Goal: Check status: Check status

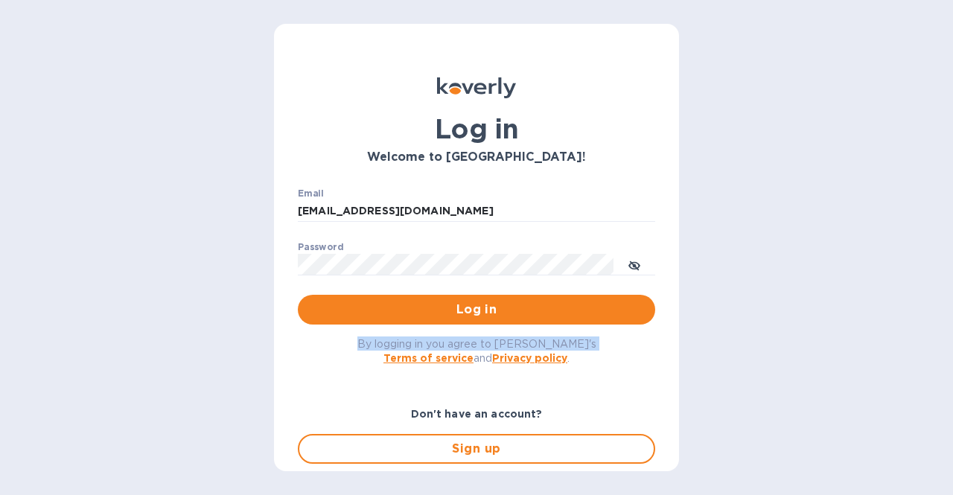
drag, startPoint x: 0, startPoint y: 0, endPoint x: 233, endPoint y: 370, distance: 437.1
click at [233, 370] on div "Log in Welcome to Koverly! Email concetto.auditore@viander.it ​ Password ​ Log …" at bounding box center [476, 247] width 953 height 495
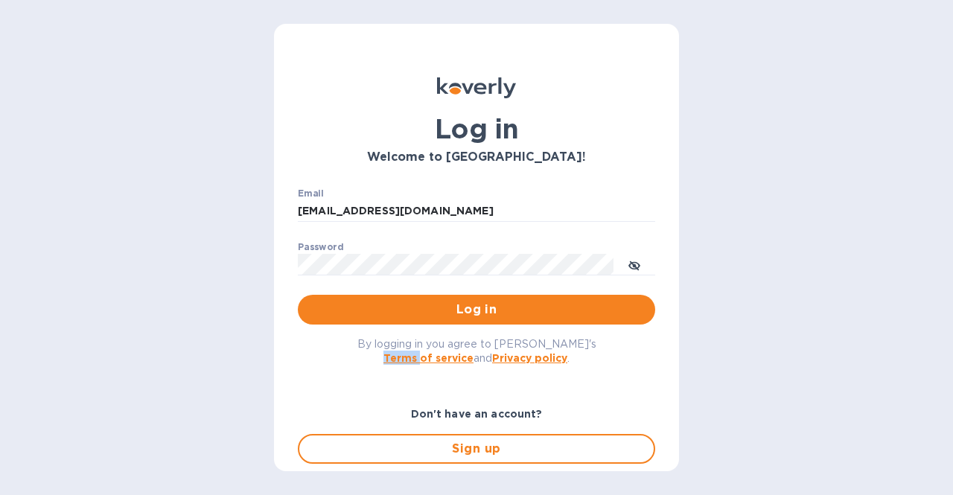
click at [233, 370] on div "Log in Welcome to Koverly! Email concetto.auditore@viander.it ​ Password ​ Log …" at bounding box center [476, 247] width 953 height 495
click at [410, 305] on span "Log in" at bounding box center [476, 310] width 333 height 18
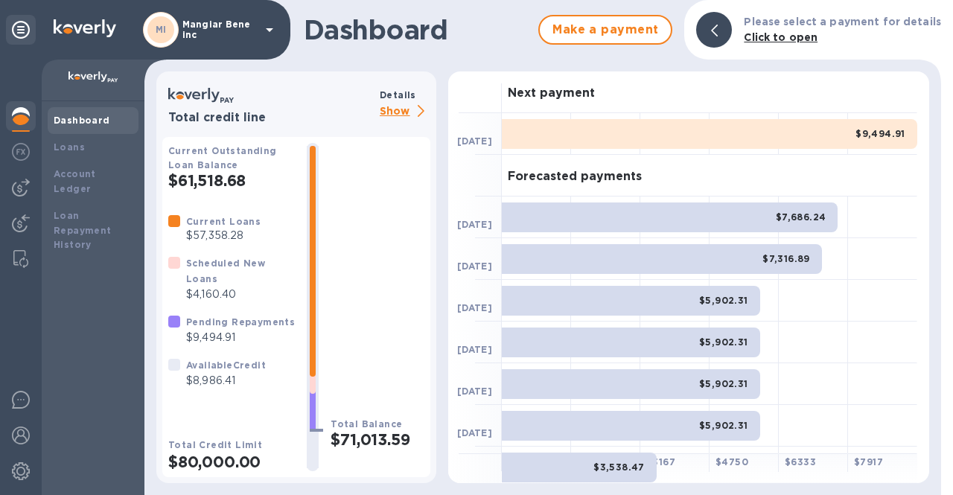
click at [389, 113] on p "Show" at bounding box center [405, 112] width 51 height 19
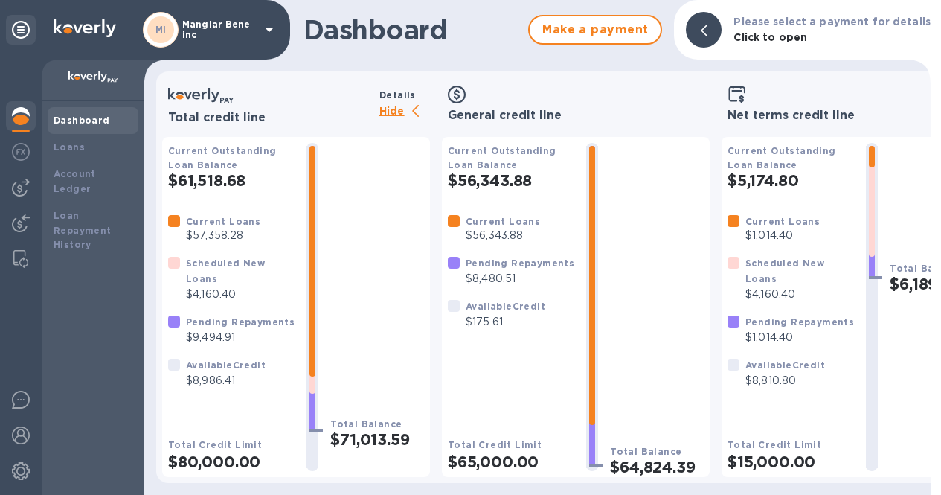
click at [268, 25] on icon at bounding box center [269, 30] width 18 height 18
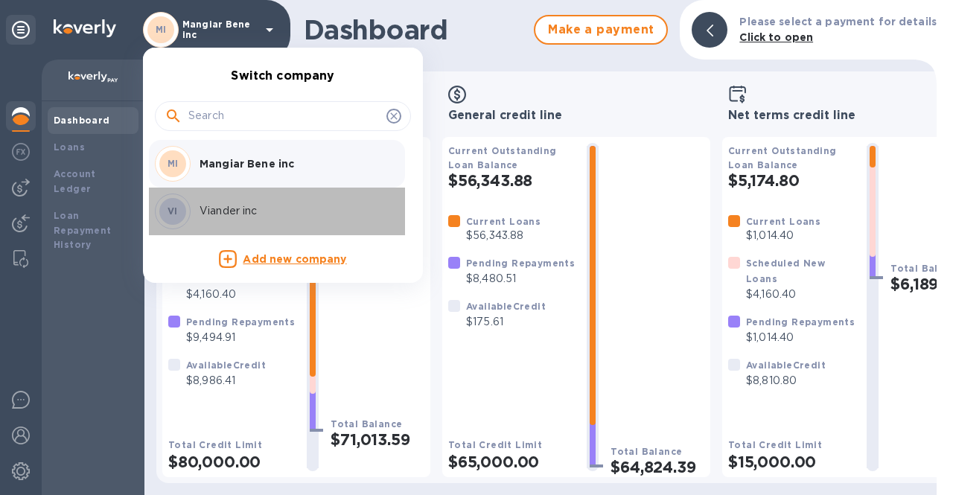
click at [270, 208] on p "Viander inc" at bounding box center [293, 211] width 188 height 16
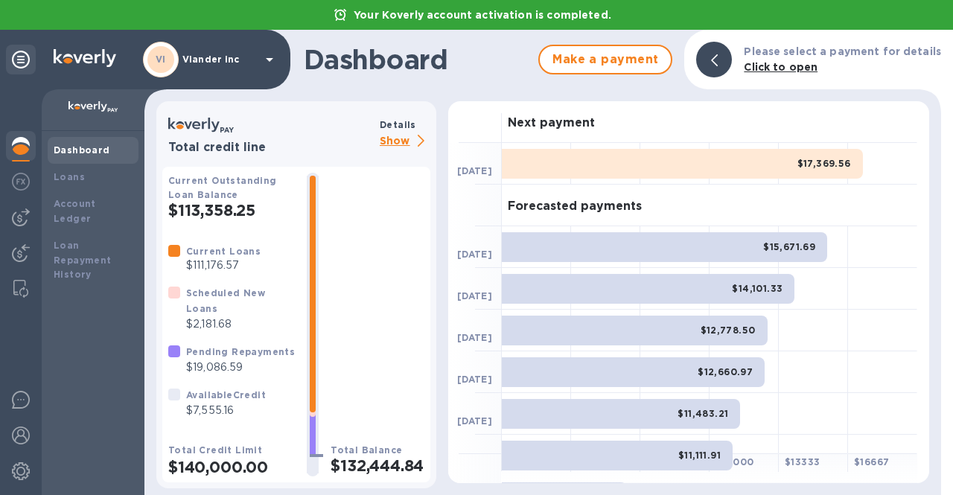
click at [390, 144] on p "Show" at bounding box center [405, 141] width 51 height 19
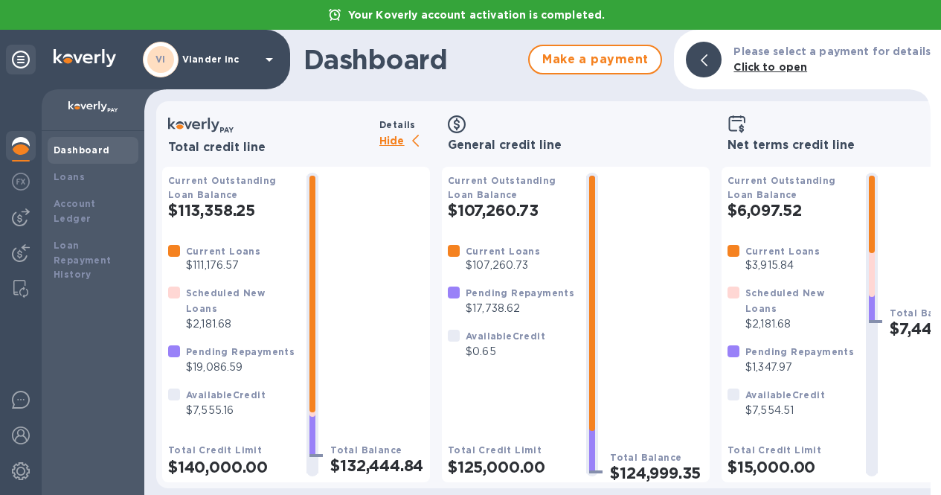
click at [386, 148] on p "Hide" at bounding box center [405, 141] width 51 height 19
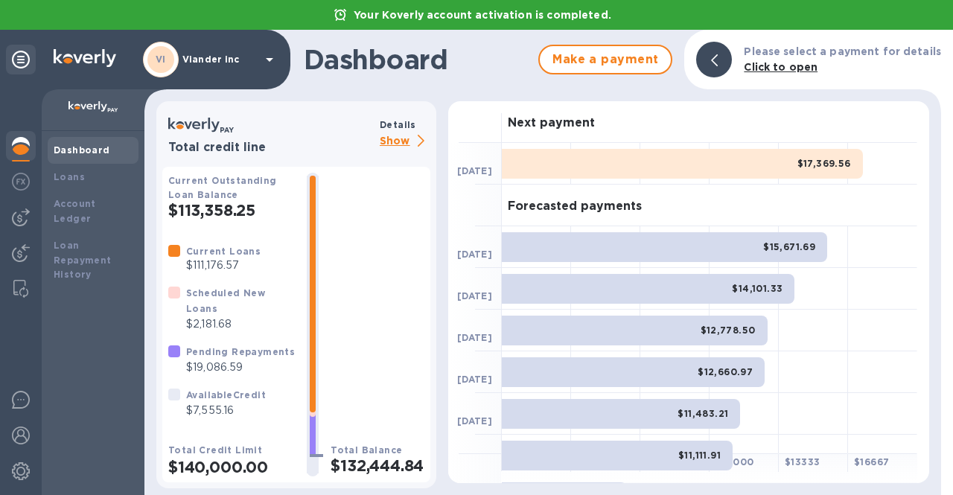
click at [404, 143] on p "Show" at bounding box center [405, 141] width 51 height 19
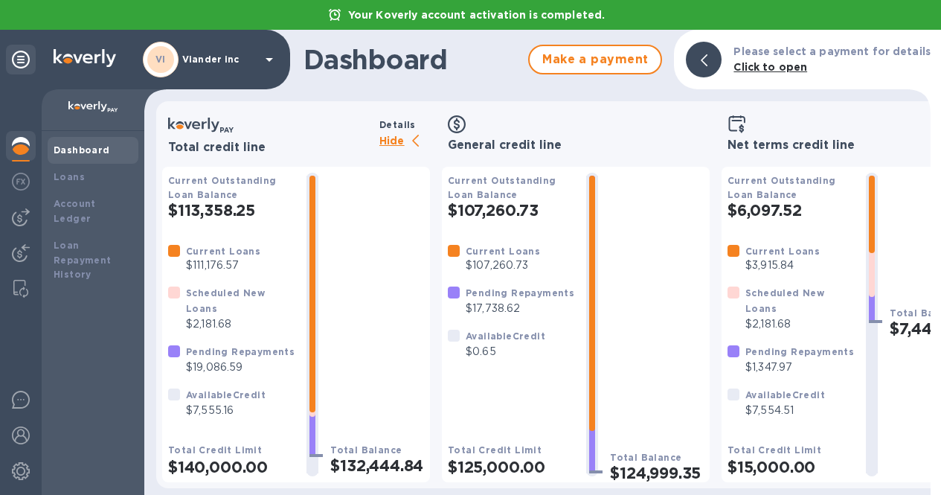
scroll to position [11, 0]
click at [393, 132] on p "Hide" at bounding box center [405, 141] width 51 height 19
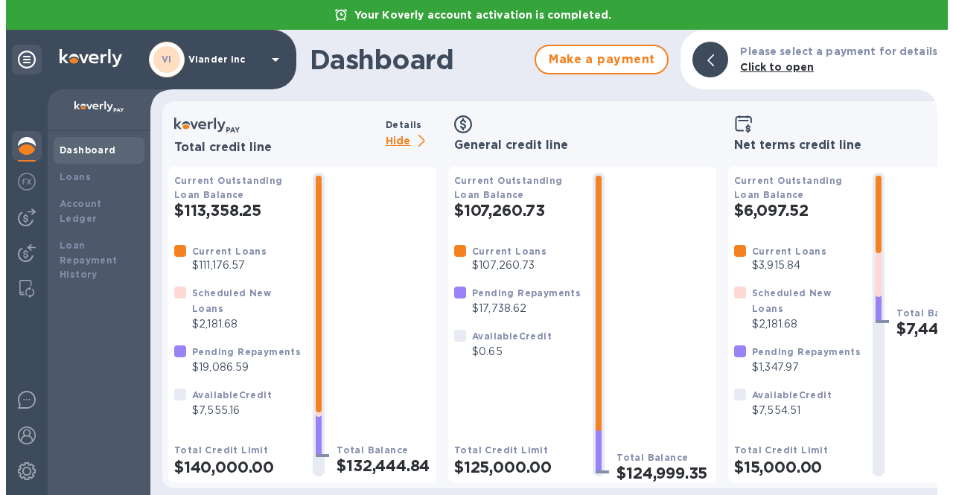
scroll to position [0, 0]
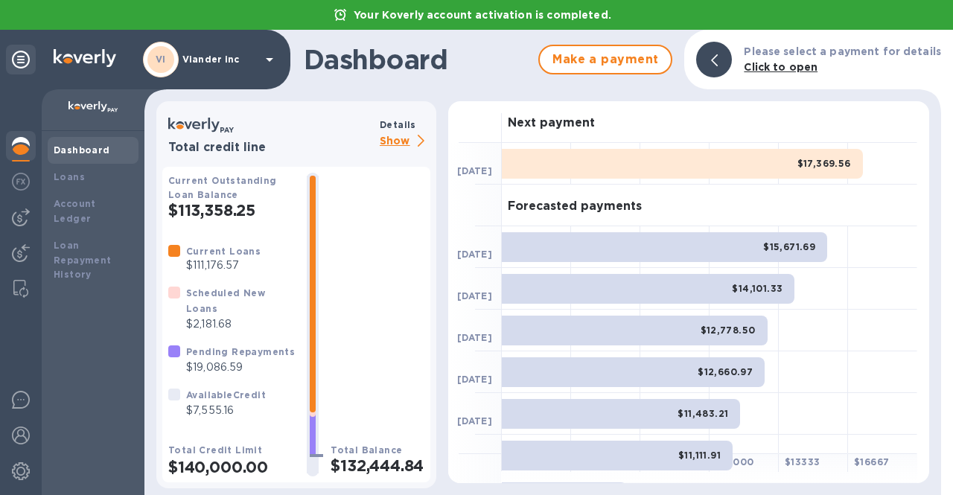
click at [266, 63] on icon at bounding box center [269, 60] width 18 height 18
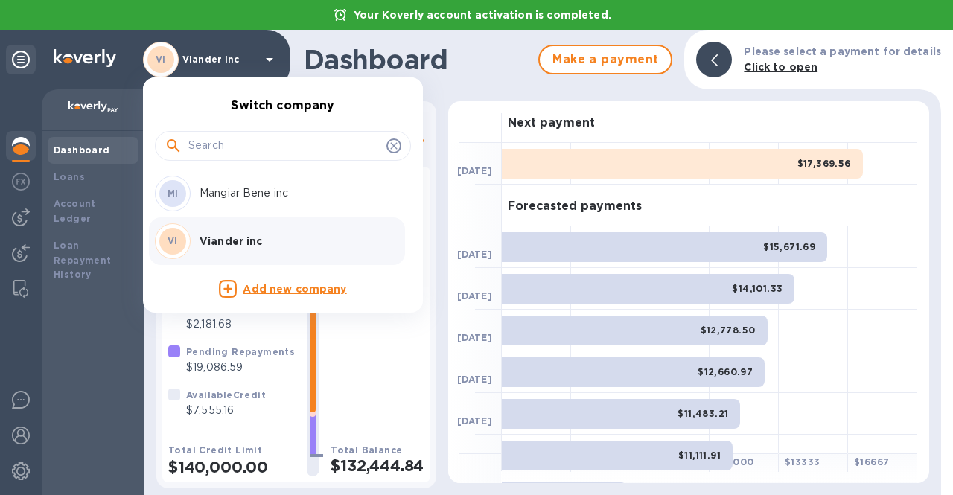
click at [262, 199] on p "Mangiar Bene inc" at bounding box center [293, 193] width 188 height 16
